Goal: Information Seeking & Learning: Learn about a topic

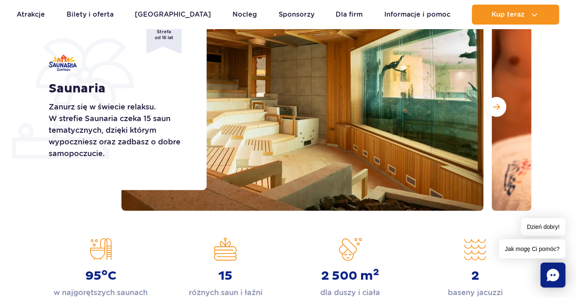
scroll to position [133, 0]
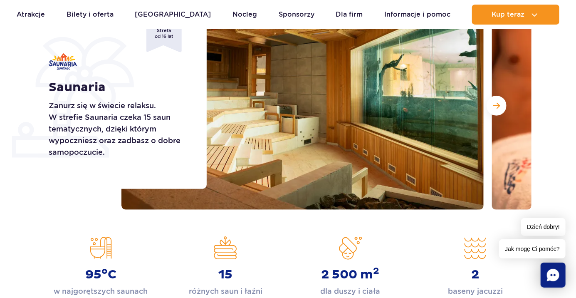
click at [492, 111] on button "Następny slajd" at bounding box center [496, 106] width 20 height 20
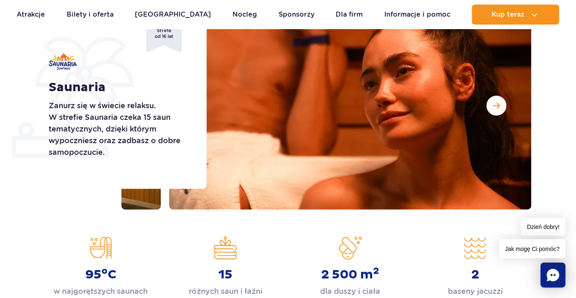
click at [502, 112] on button "Następny slajd" at bounding box center [496, 106] width 20 height 20
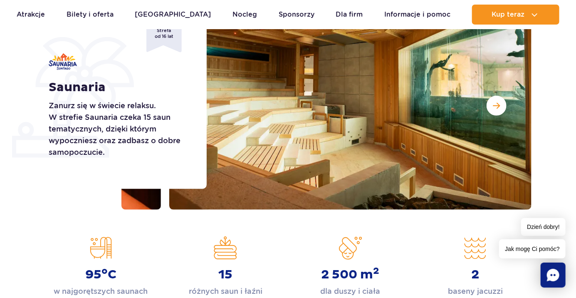
click at [499, 114] on button "Następny slajd" at bounding box center [496, 106] width 20 height 20
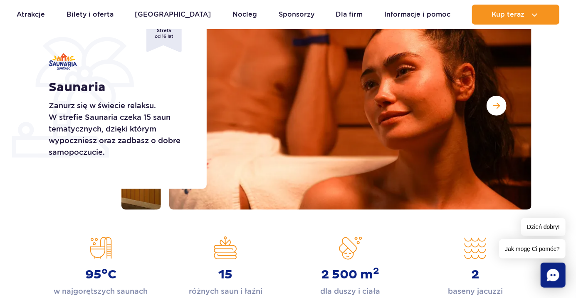
click at [502, 111] on button "Następny slajd" at bounding box center [496, 106] width 20 height 20
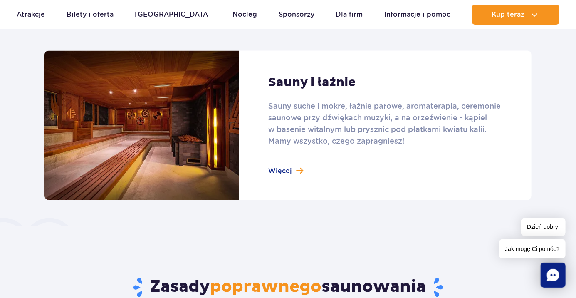
scroll to position [544, 0]
click at [288, 174] on link at bounding box center [287, 125] width 487 height 149
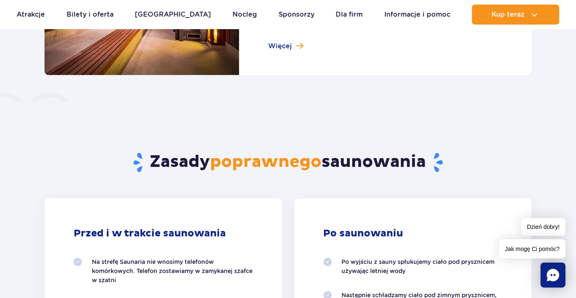
scroll to position [561, 0]
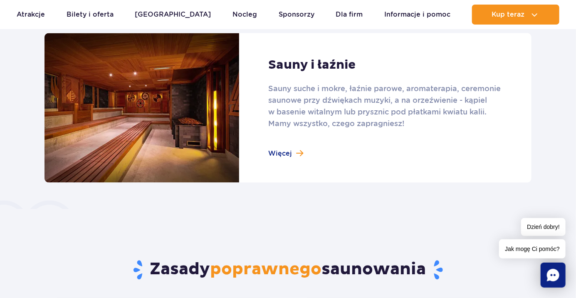
click at [293, 156] on link at bounding box center [287, 107] width 487 height 149
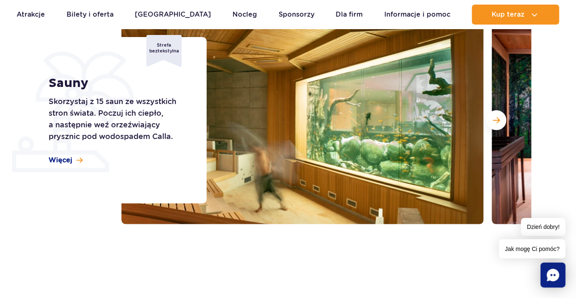
scroll to position [120, 0]
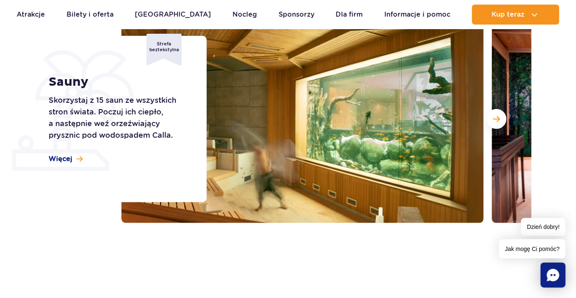
click at [495, 123] on button "Następny slajd" at bounding box center [496, 119] width 20 height 20
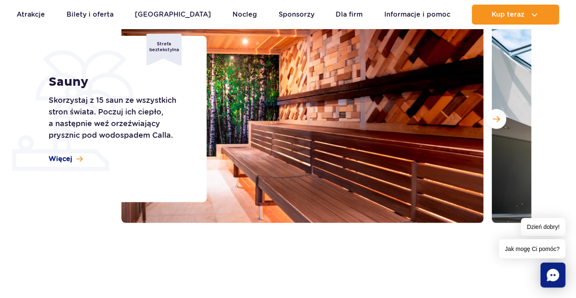
click at [499, 125] on button "Następny slajd" at bounding box center [496, 119] width 20 height 20
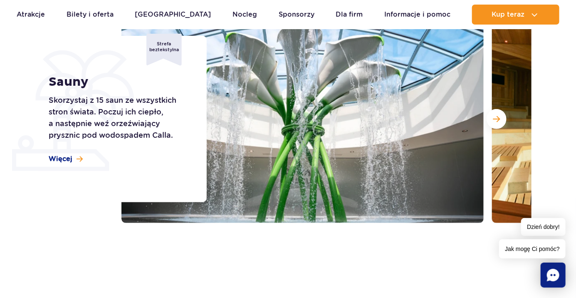
click at [497, 123] on button "Następny slajd" at bounding box center [496, 119] width 20 height 20
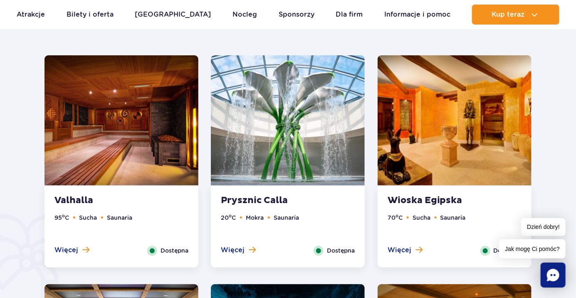
scroll to position [454, 0]
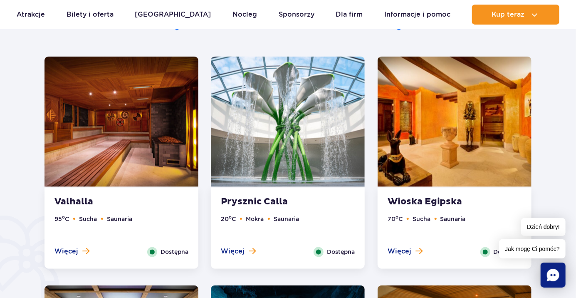
click at [408, 251] on span "Więcej" at bounding box center [399, 251] width 24 height 9
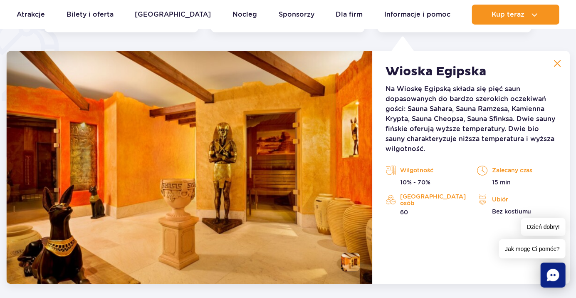
scroll to position [696, 0]
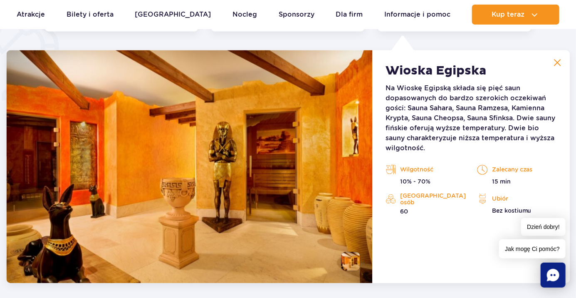
click at [552, 62] on button at bounding box center [557, 62] width 17 height 17
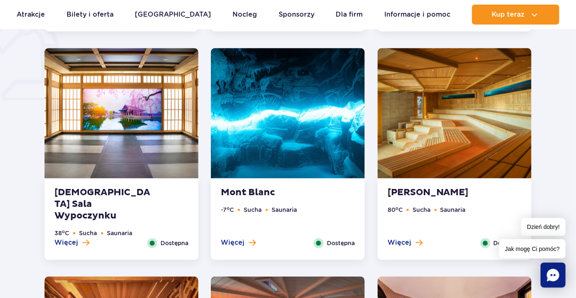
click at [297, 131] on img at bounding box center [288, 113] width 154 height 130
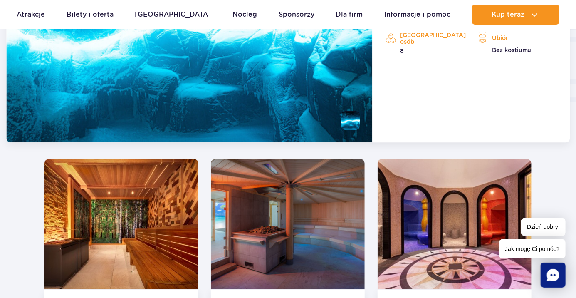
scroll to position [1070, 0]
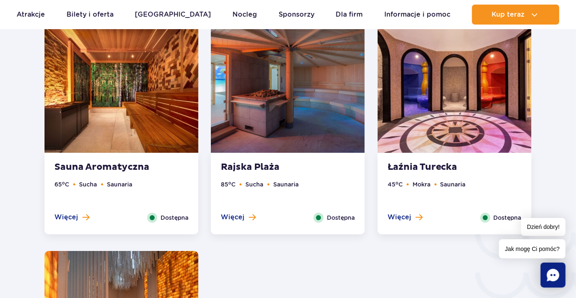
click at [308, 112] on img at bounding box center [288, 87] width 154 height 130
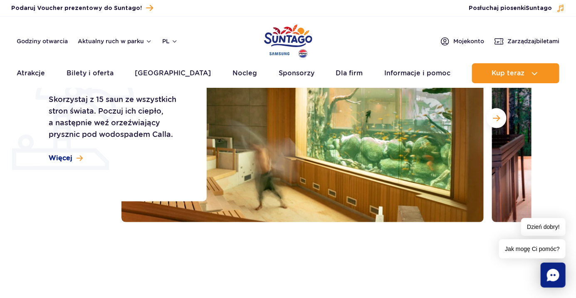
scroll to position [0, 0]
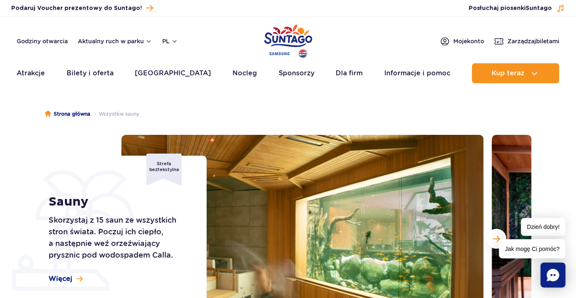
click at [30, 72] on link "Atrakcje" at bounding box center [31, 73] width 28 height 20
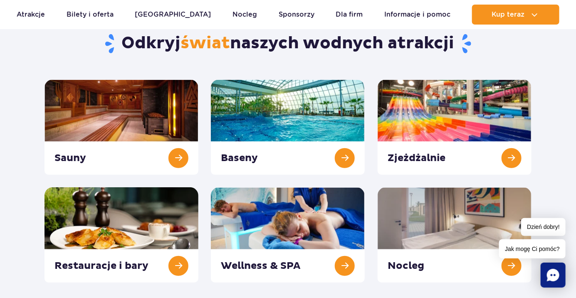
scroll to position [81, 0]
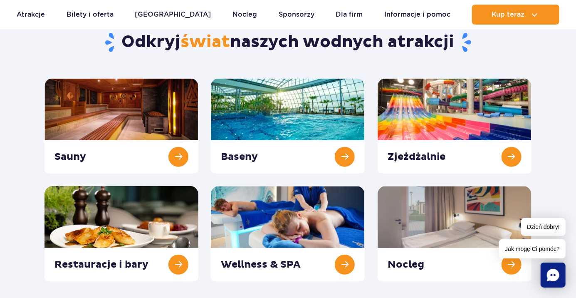
click at [489, 223] on link at bounding box center [454, 233] width 154 height 95
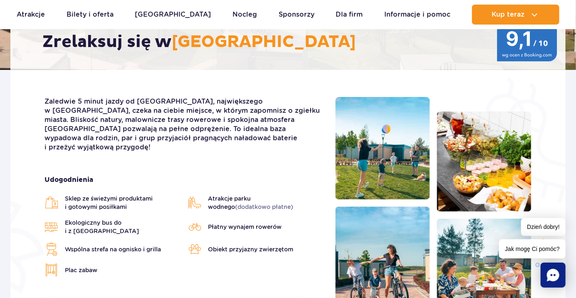
scroll to position [172, 0]
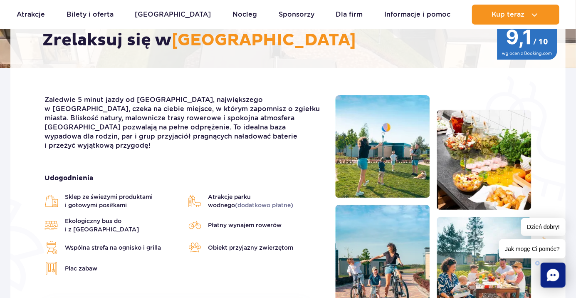
click at [253, 192] on span "Atrakcje parku wodnego (dodatkowo płatne)" at bounding box center [265, 200] width 115 height 17
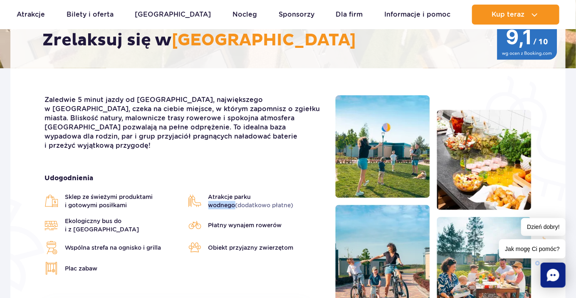
click at [232, 192] on span "Atrakcje parku wodnego (dodatkowo płatne)" at bounding box center [265, 200] width 115 height 17
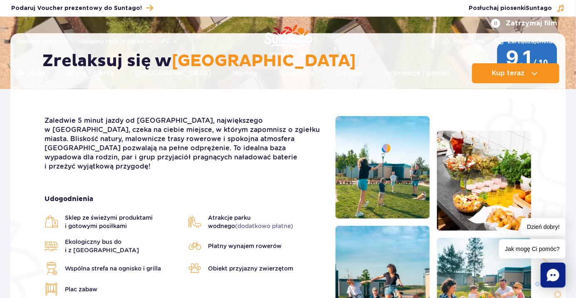
scroll to position [0, 0]
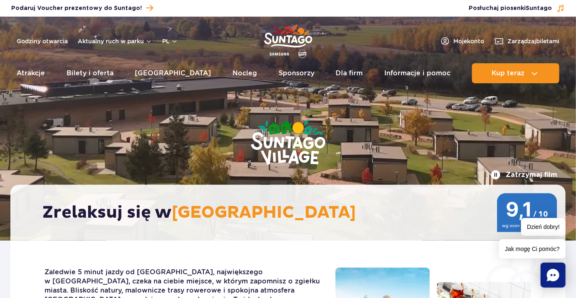
click at [91, 71] on link "Bilety i oferta" at bounding box center [89, 73] width 47 height 20
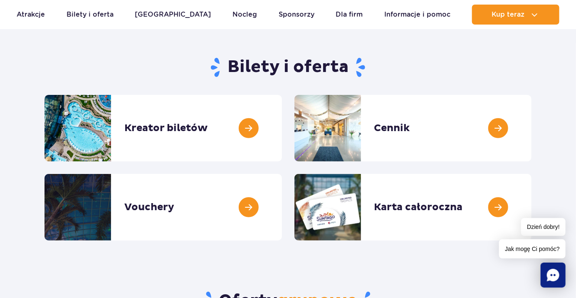
scroll to position [64, 0]
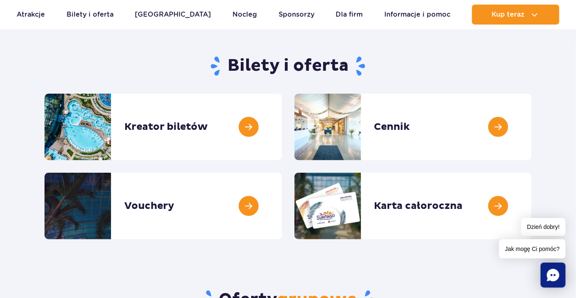
click at [531, 130] on link at bounding box center [531, 127] width 0 height 66
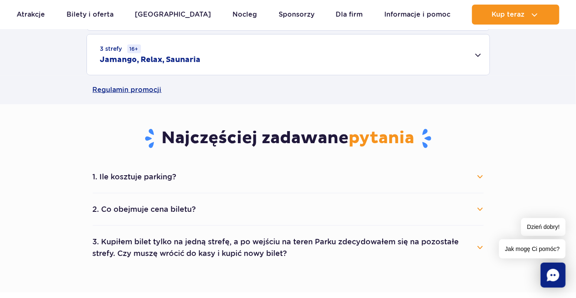
scroll to position [364, 0]
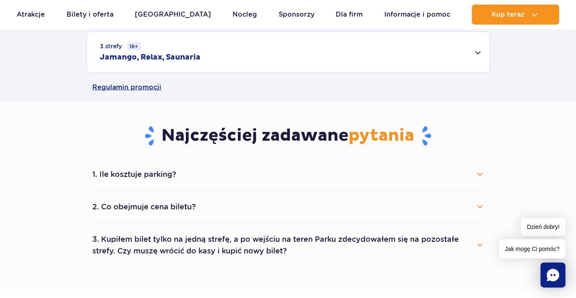
click at [480, 173] on button "1. Ile kosztuje parking?" at bounding box center [288, 174] width 391 height 18
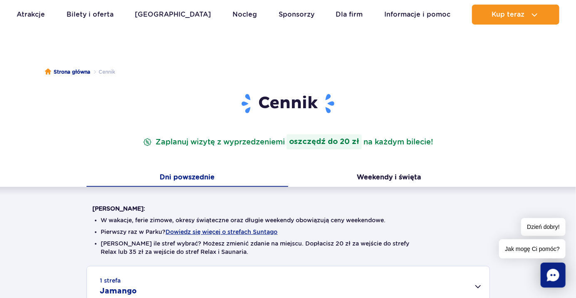
scroll to position [41, 0]
